Goal: Find contact information: Find contact information

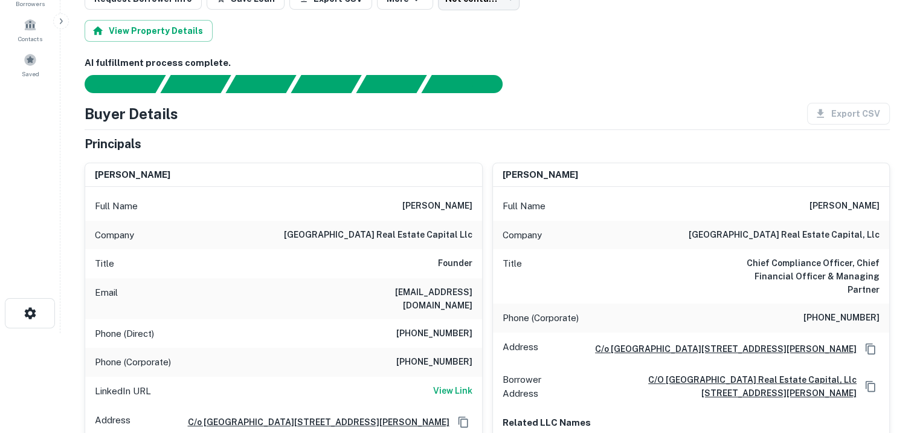
scroll to position [121, 0]
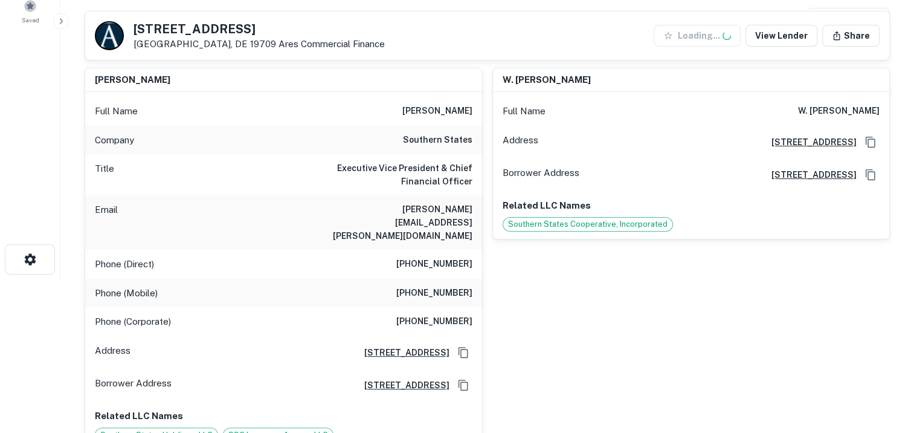
scroll to position [181, 0]
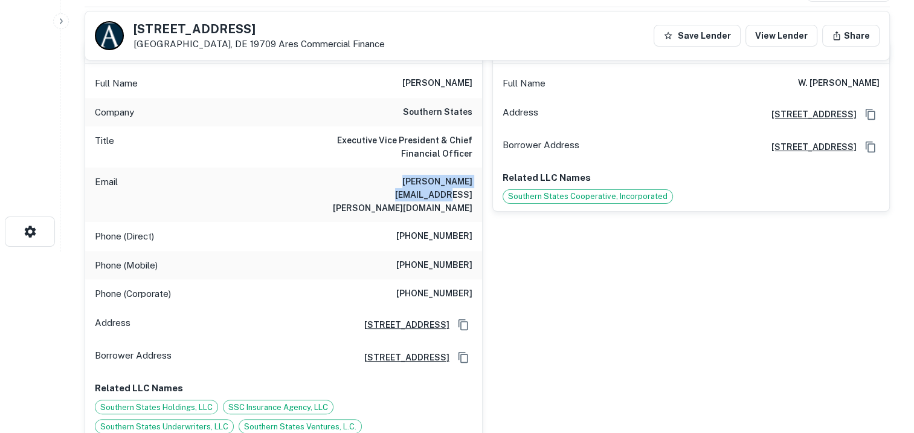
drag, startPoint x: 471, startPoint y: 179, endPoint x: 360, endPoint y: 178, distance: 110.6
click at [360, 178] on h6 "tommy.didlake@sscoop.com" at bounding box center [400, 195] width 145 height 40
drag, startPoint x: 360, startPoint y: 178, endPoint x: 376, endPoint y: 179, distance: 15.7
copy h6 "tommy.didlake@sscoop.com"
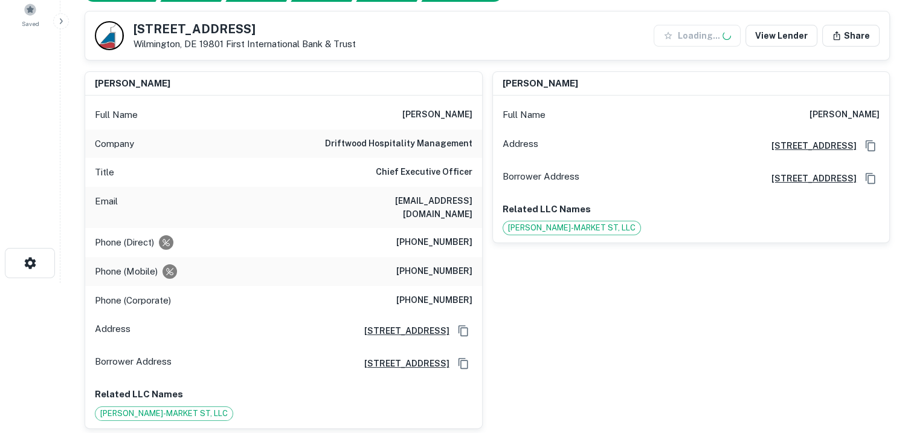
scroll to position [242, 0]
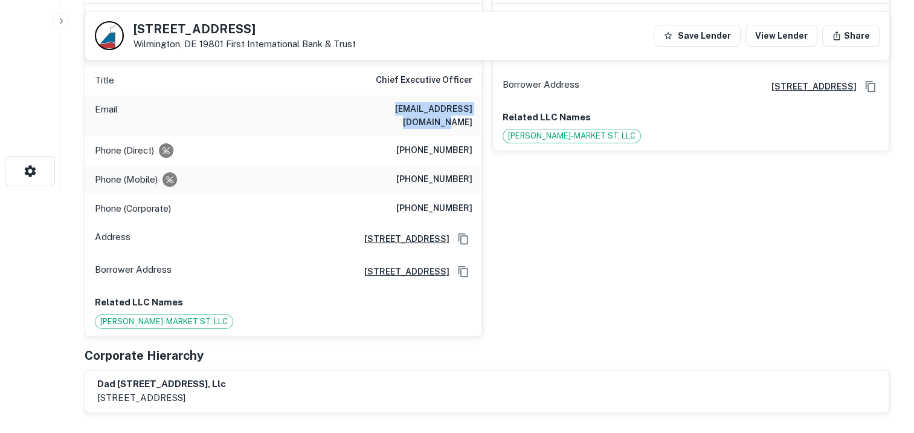
drag, startPoint x: 471, startPoint y: 108, endPoint x: 358, endPoint y: 105, distance: 113.0
click at [358, 105] on div "Email crodriguez@dhmhotels.com" at bounding box center [283, 115] width 397 height 41
drag, startPoint x: 358, startPoint y: 105, endPoint x: 392, endPoint y: 109, distance: 33.4
copy h6 "crodriguez@dhmhotels.com"
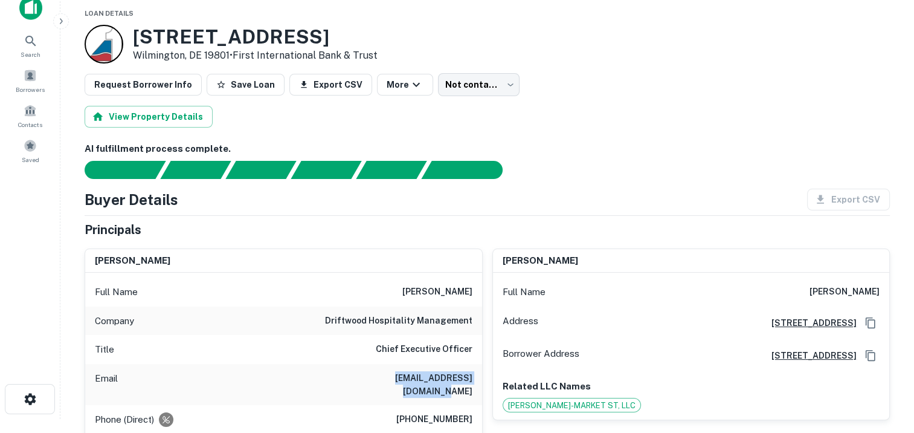
scroll to position [0, 0]
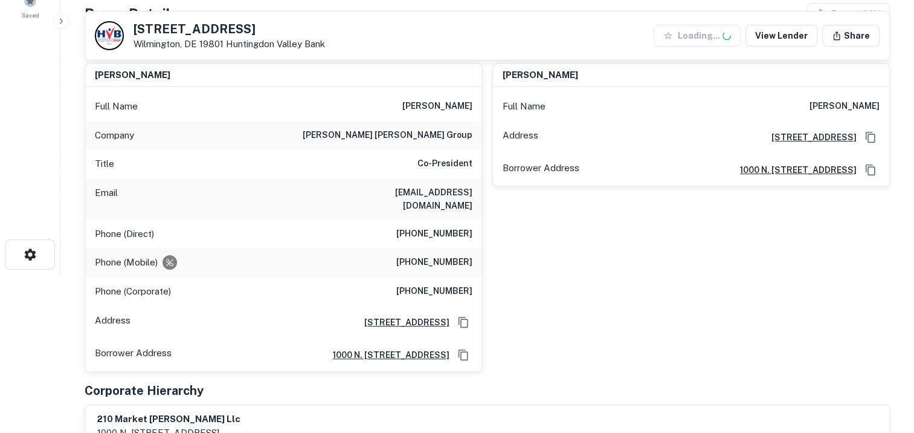
scroll to position [181, 0]
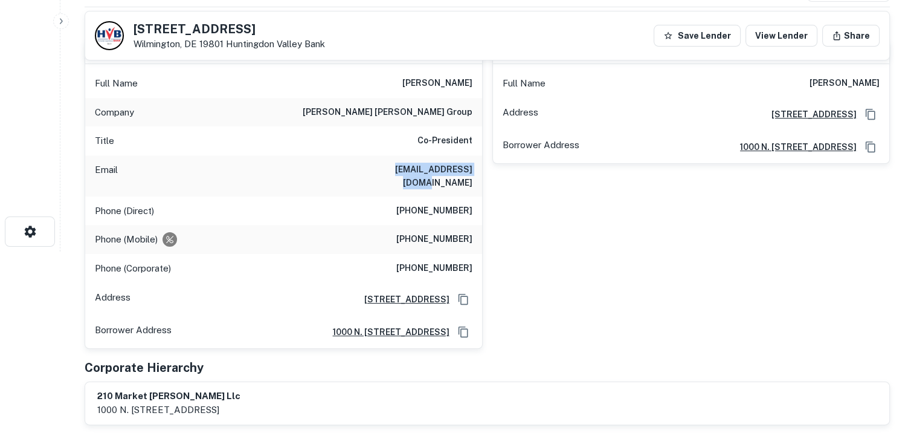
drag, startPoint x: 473, startPoint y: 167, endPoint x: 382, endPoint y: 170, distance: 91.3
click at [382, 170] on div "Email [EMAIL_ADDRESS][DOMAIN_NAME]" at bounding box center [283, 175] width 397 height 41
drag, startPoint x: 382, startPoint y: 170, endPoint x: 416, endPoint y: 170, distance: 34.5
copy h6 "[EMAIL_ADDRESS][DOMAIN_NAME]"
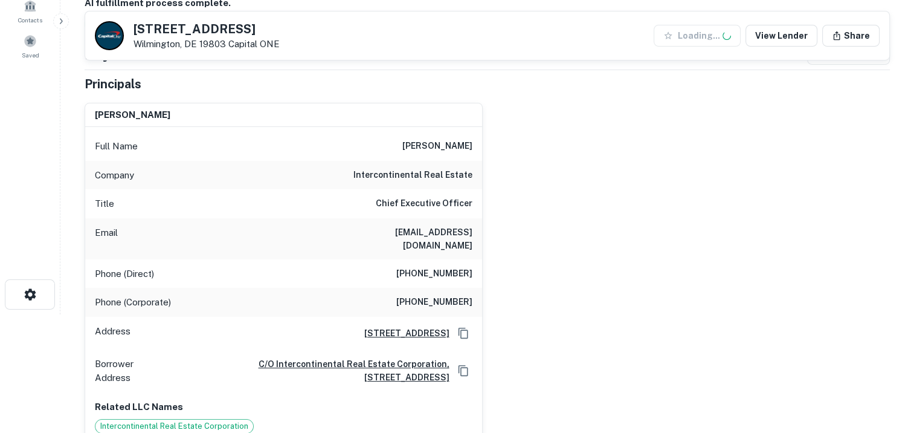
scroll to position [181, 0]
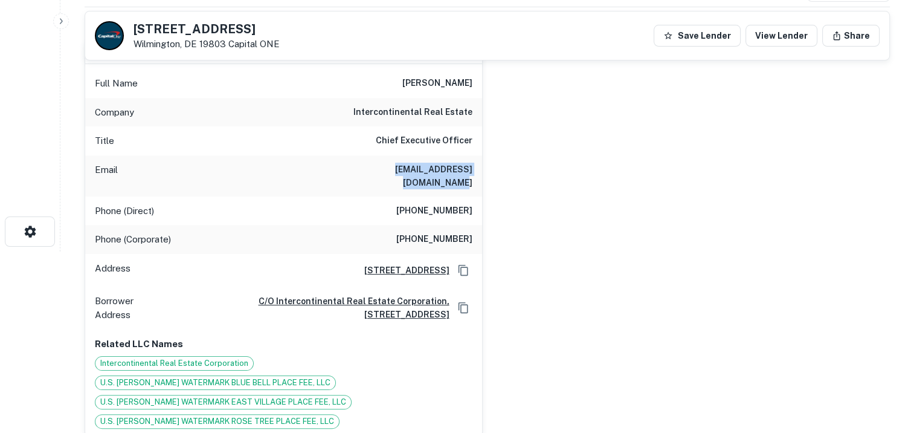
drag, startPoint x: 472, startPoint y: 164, endPoint x: 360, endPoint y: 160, distance: 112.5
click at [360, 160] on div "Email peterp@intercontinental.net" at bounding box center [283, 175] width 397 height 41
drag, startPoint x: 360, startPoint y: 160, endPoint x: 375, endPoint y: 165, distance: 16.1
copy h6 "peterp@intercontinental.net"
